Goal: Register for event/course

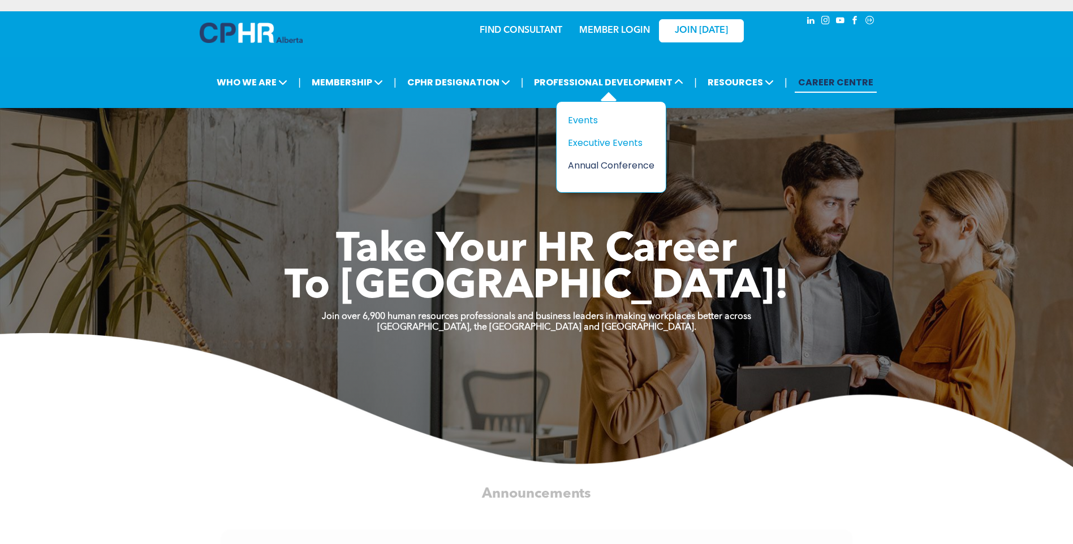
click at [588, 165] on div "Annual Conference" at bounding box center [607, 165] width 78 height 14
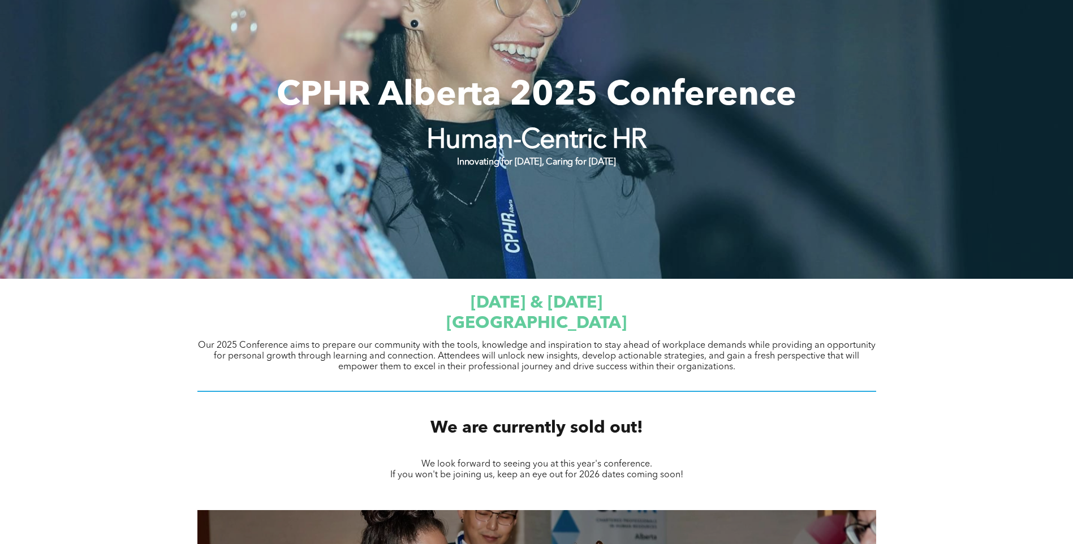
scroll to position [57, 0]
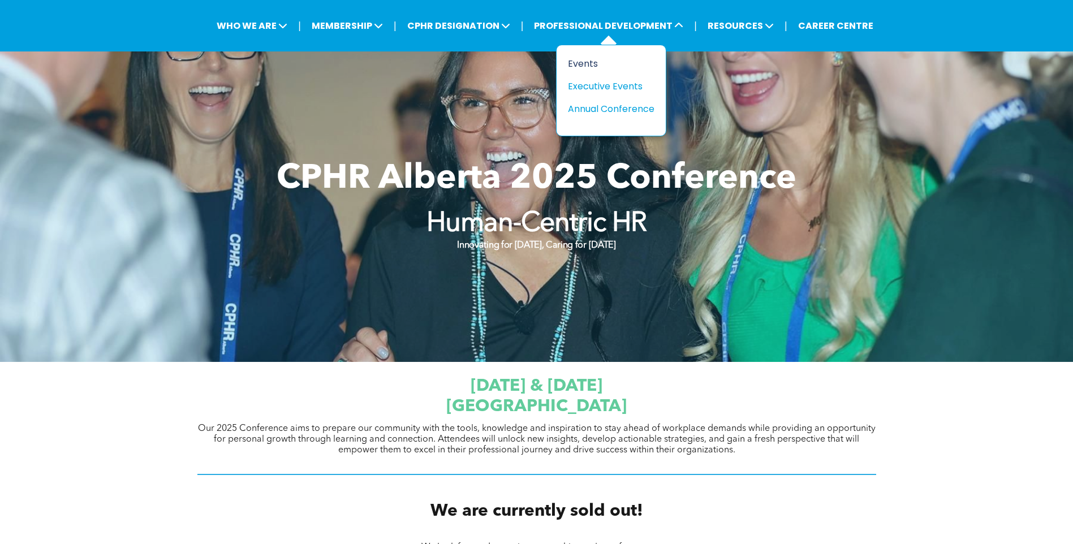
click at [575, 65] on div "Events" at bounding box center [607, 64] width 78 height 14
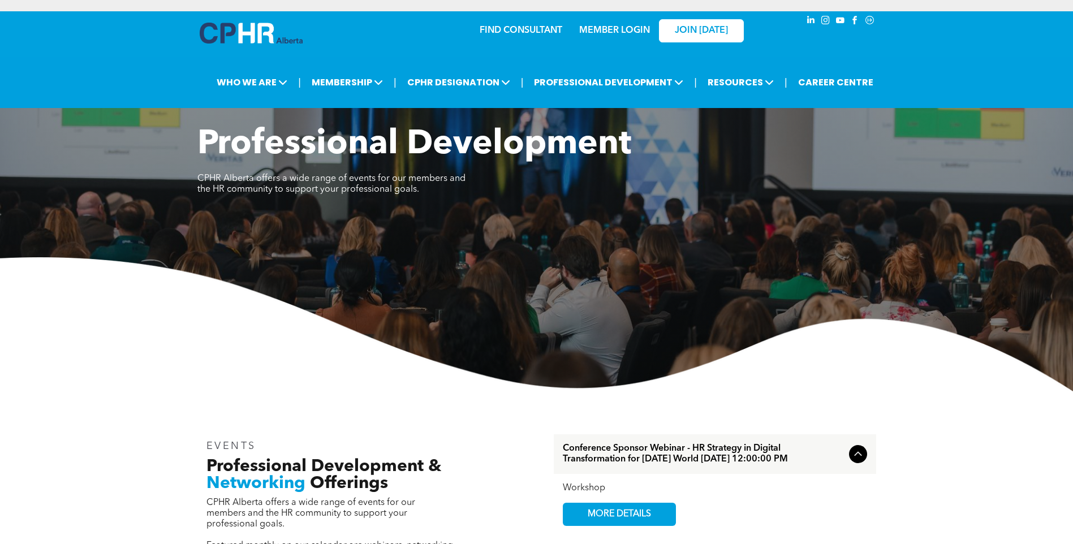
click at [627, 27] on link "MEMBER LOGIN" at bounding box center [614, 30] width 71 height 9
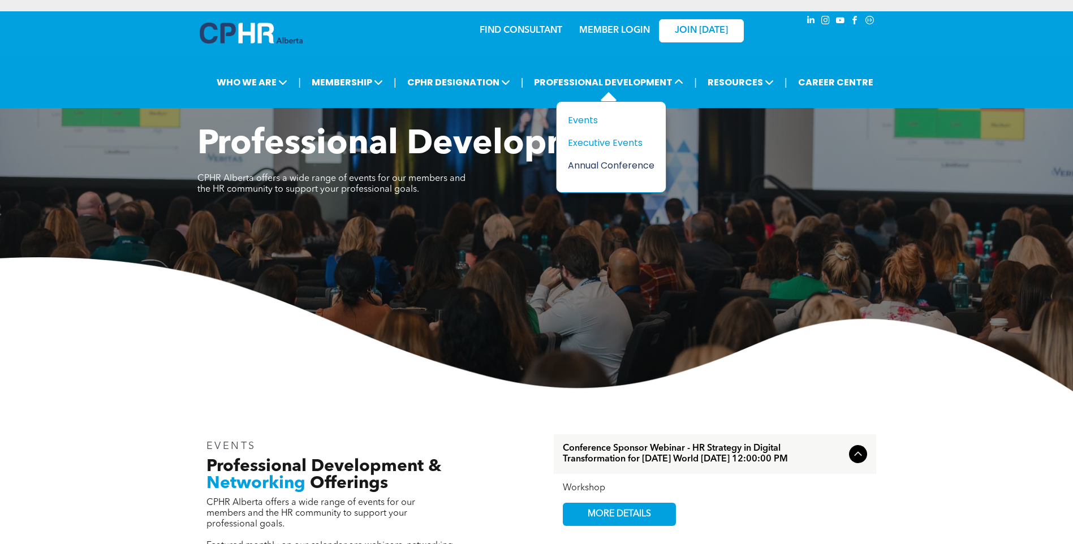
click at [583, 161] on div "Annual Conference" at bounding box center [607, 165] width 78 height 14
